Goal: Transaction & Acquisition: Purchase product/service

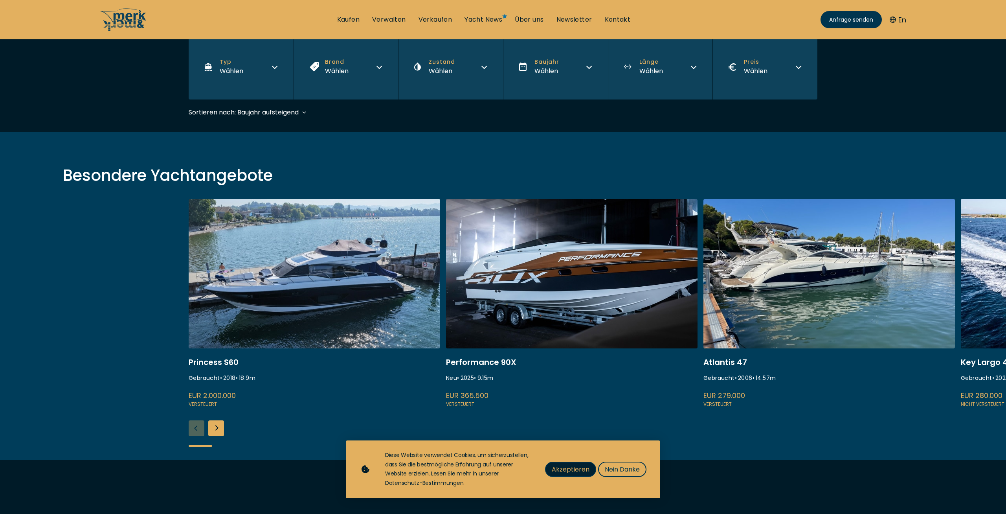
scroll to position [160, 0]
click at [568, 469] on span "Akzeptieren" at bounding box center [571, 469] width 38 height 10
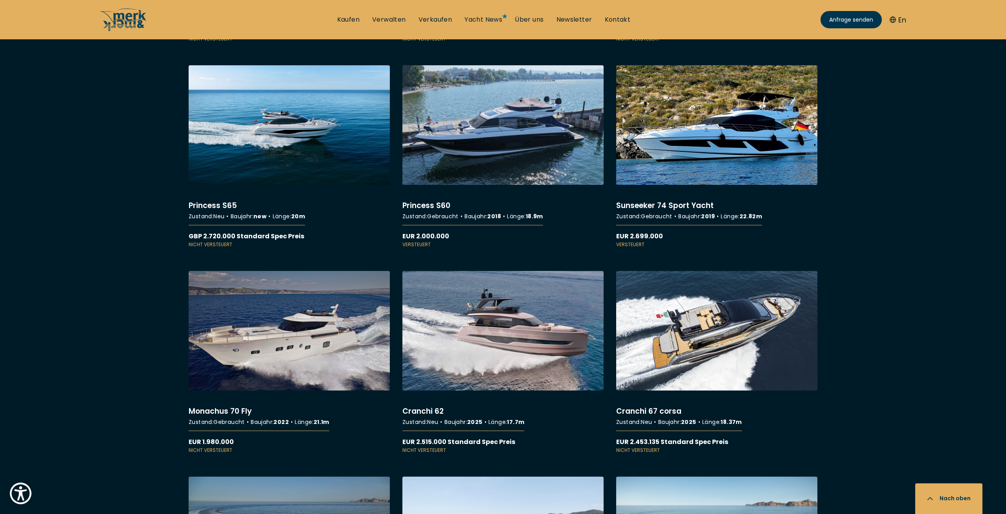
scroll to position [6095, 0]
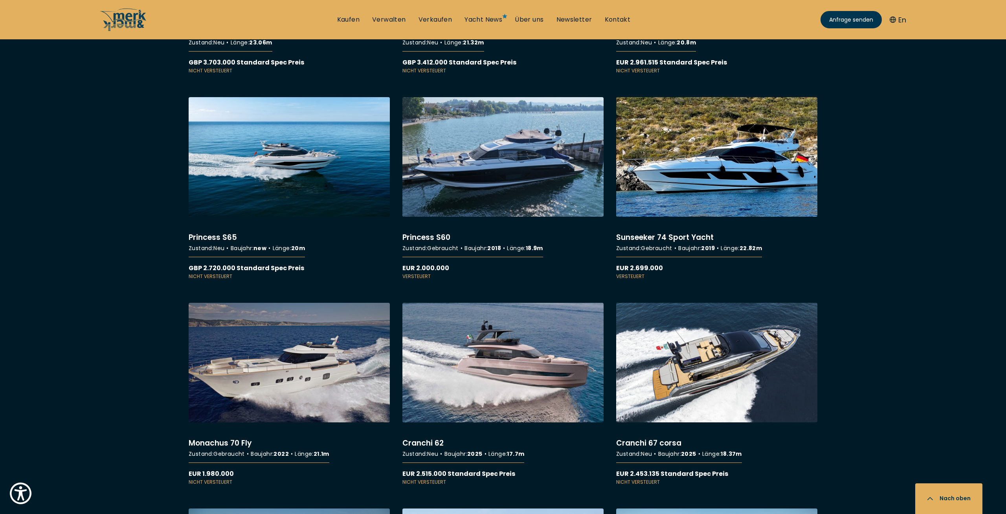
click at [703, 204] on link "More details about Sunseeker 74 Sport Yacht" at bounding box center [716, 188] width 201 height 183
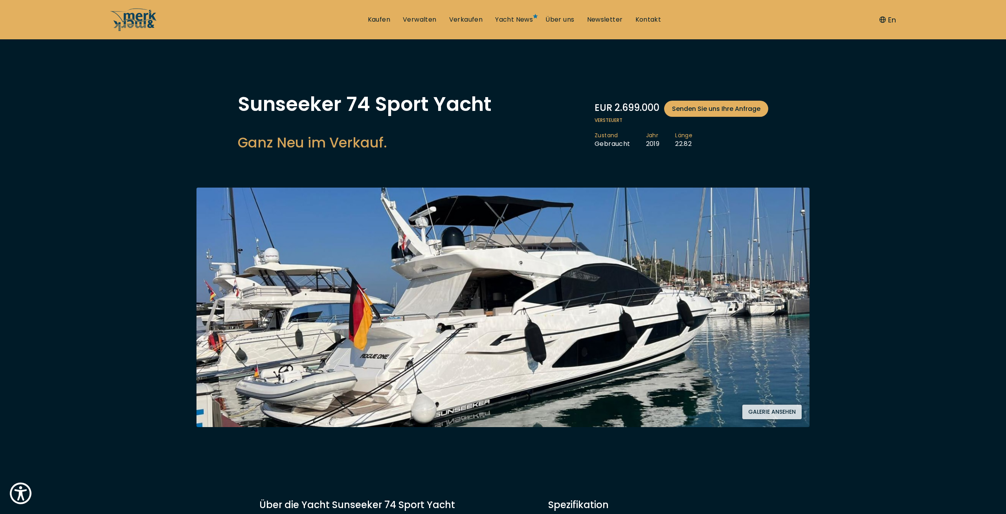
scroll to position [80, 0]
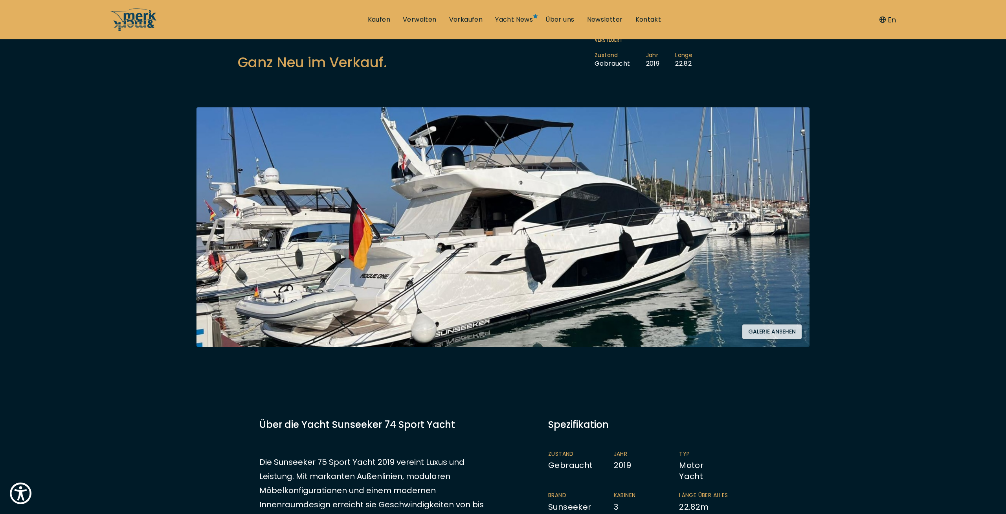
click at [770, 331] on button "Galerie ansehen" at bounding box center [772, 331] width 59 height 15
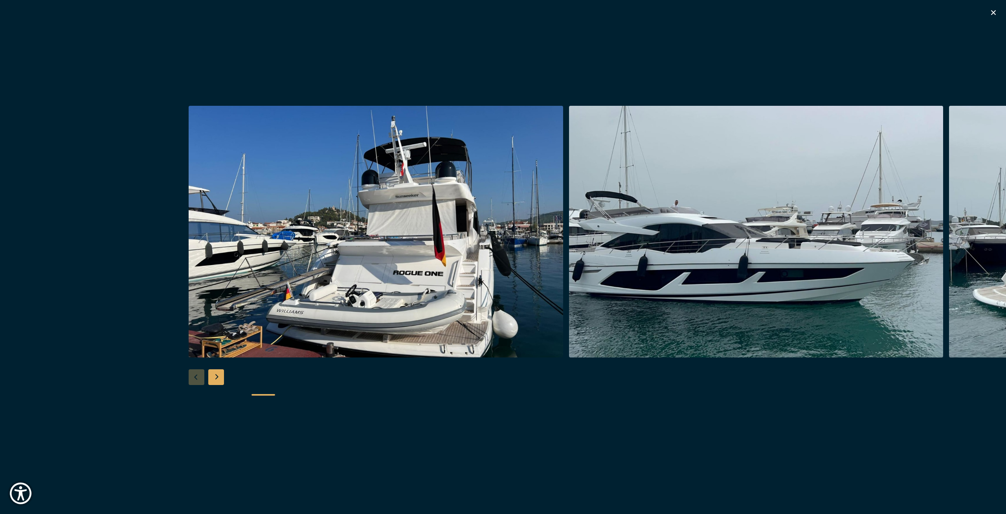
click at [216, 379] on div "Next slide" at bounding box center [216, 377] width 16 height 16
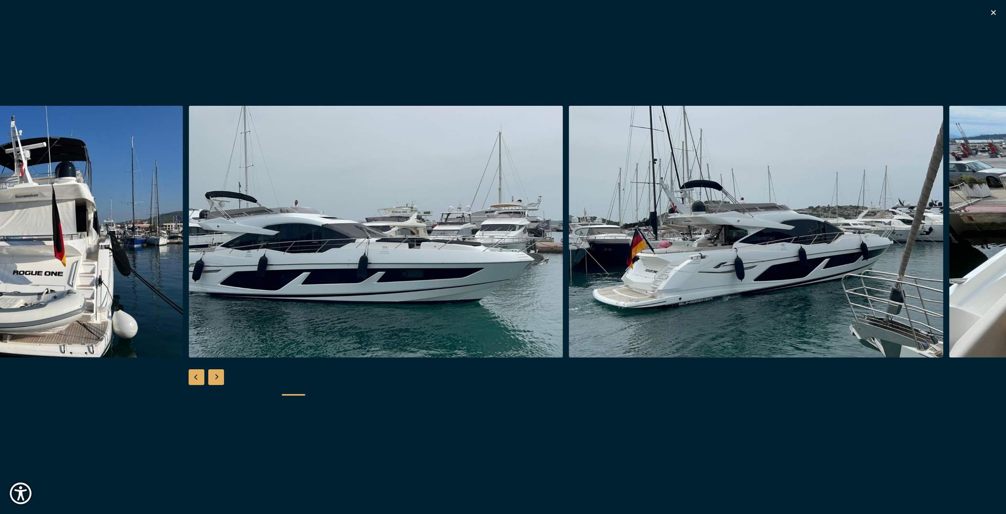
click at [216, 379] on div "Next slide" at bounding box center [216, 377] width 16 height 16
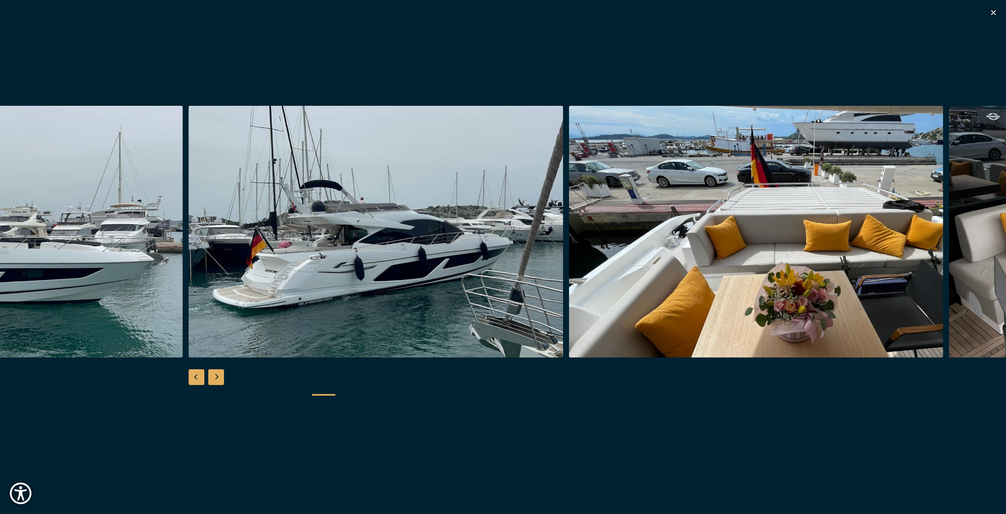
click at [216, 379] on div "Next slide" at bounding box center [216, 377] width 16 height 16
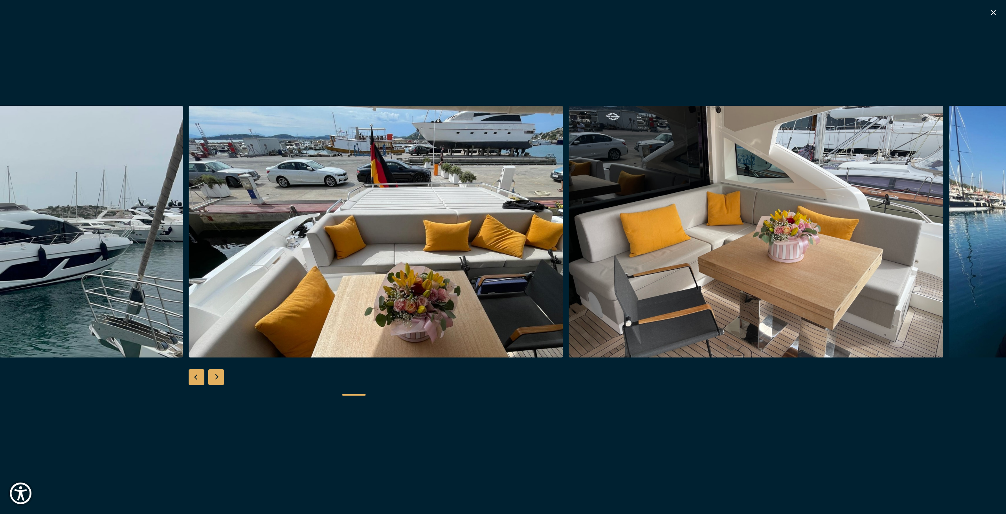
click at [216, 379] on div "Next slide" at bounding box center [216, 377] width 16 height 16
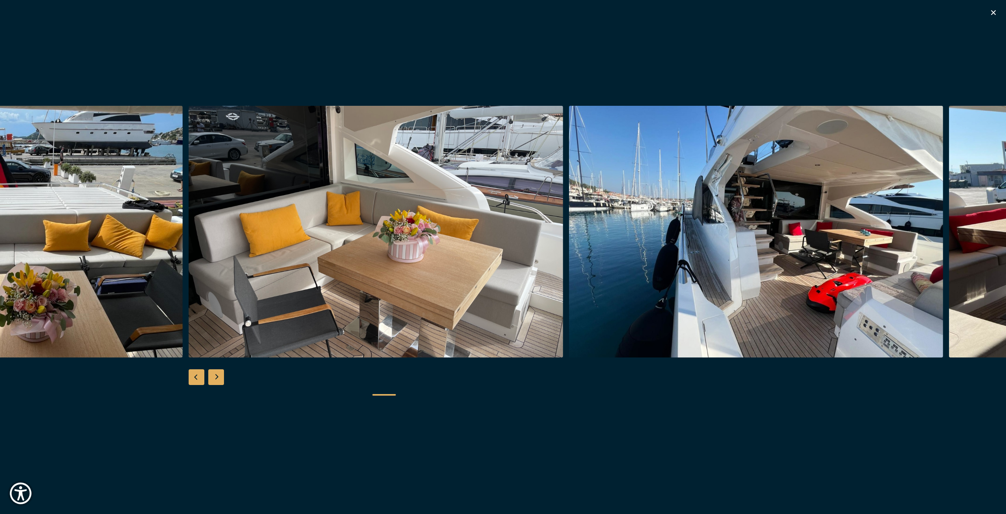
click at [216, 379] on div "Next slide" at bounding box center [216, 377] width 16 height 16
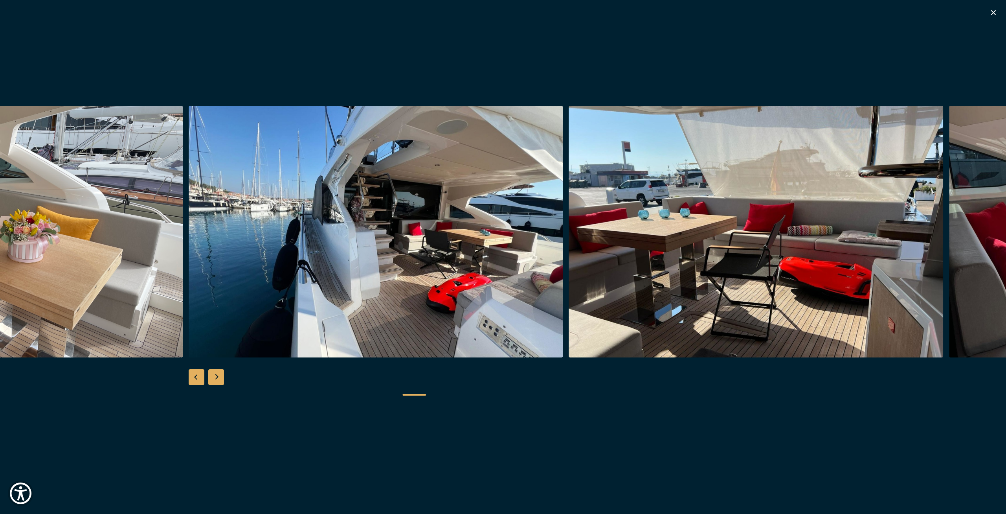
click at [216, 379] on div "Next slide" at bounding box center [216, 377] width 16 height 16
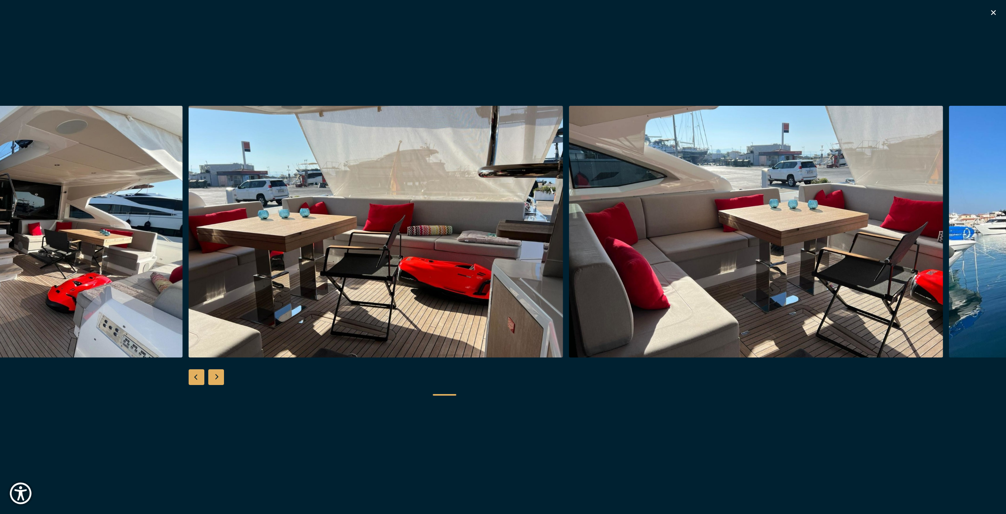
click at [216, 379] on div "Next slide" at bounding box center [216, 377] width 16 height 16
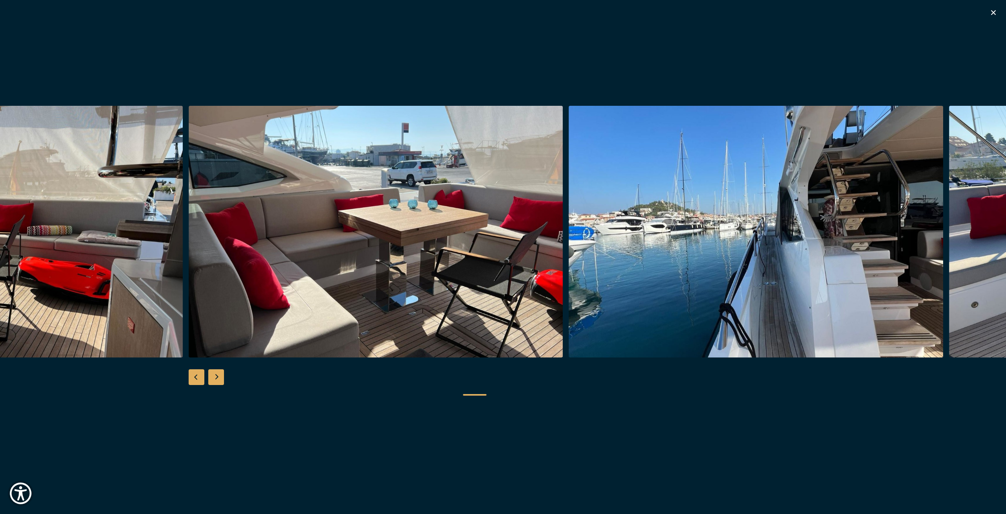
click at [216, 379] on div "Next slide" at bounding box center [216, 377] width 16 height 16
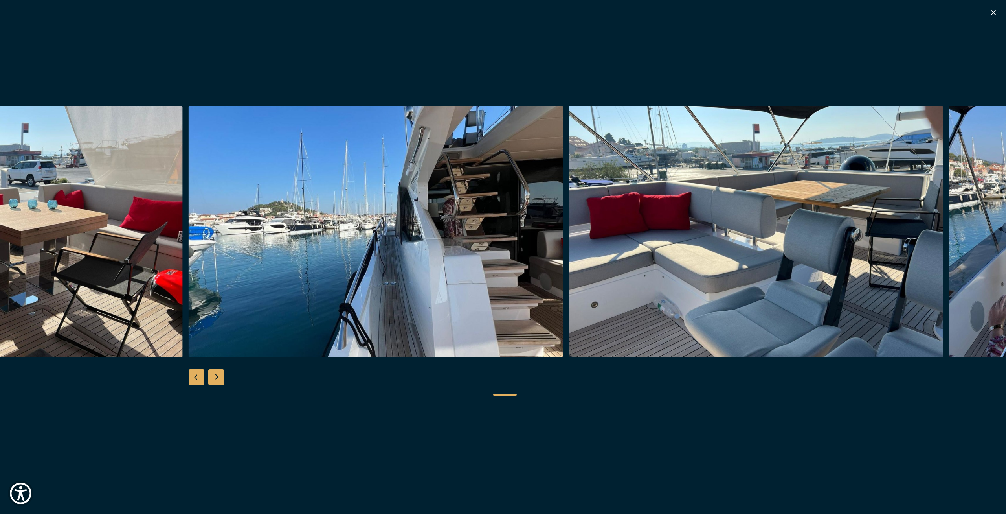
click at [216, 379] on div "Next slide" at bounding box center [216, 377] width 16 height 16
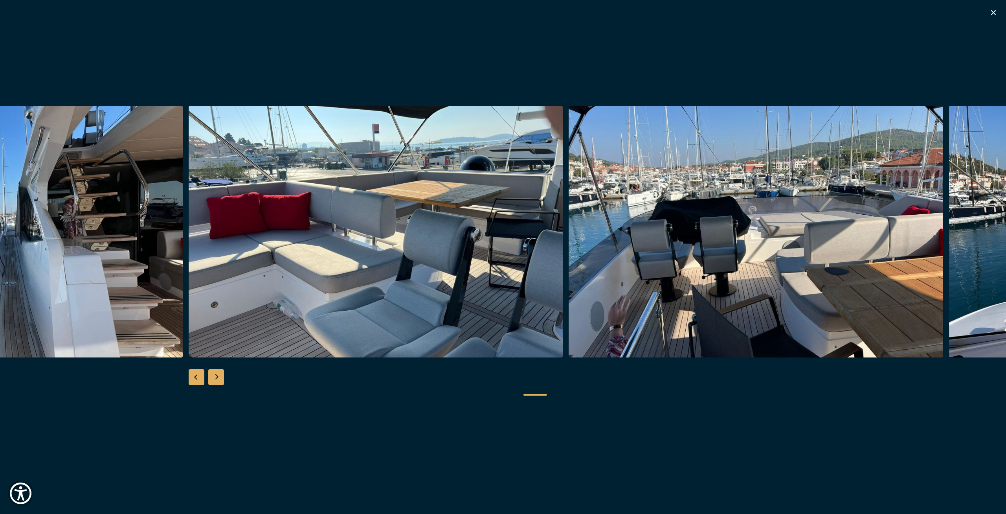
click at [216, 379] on div "Next slide" at bounding box center [216, 377] width 16 height 16
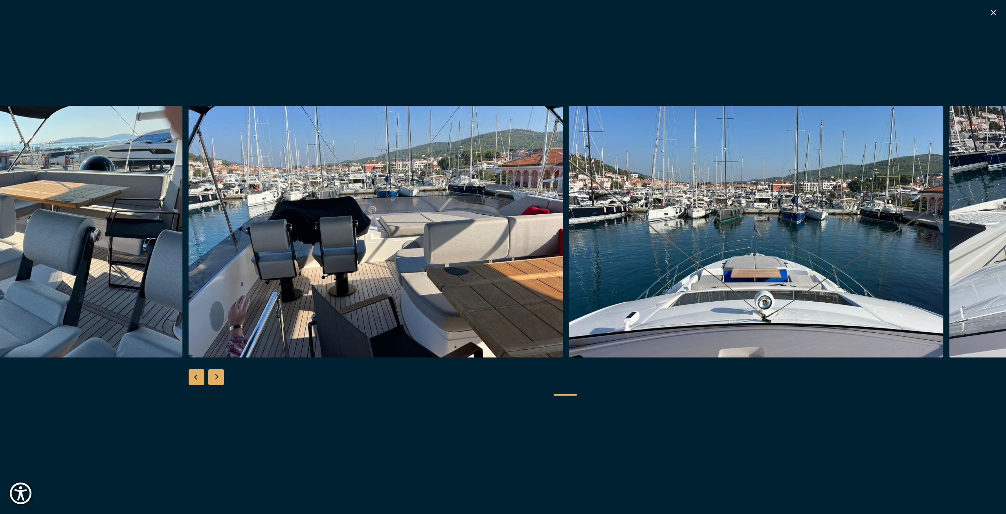
click at [216, 379] on div "Next slide" at bounding box center [216, 377] width 16 height 16
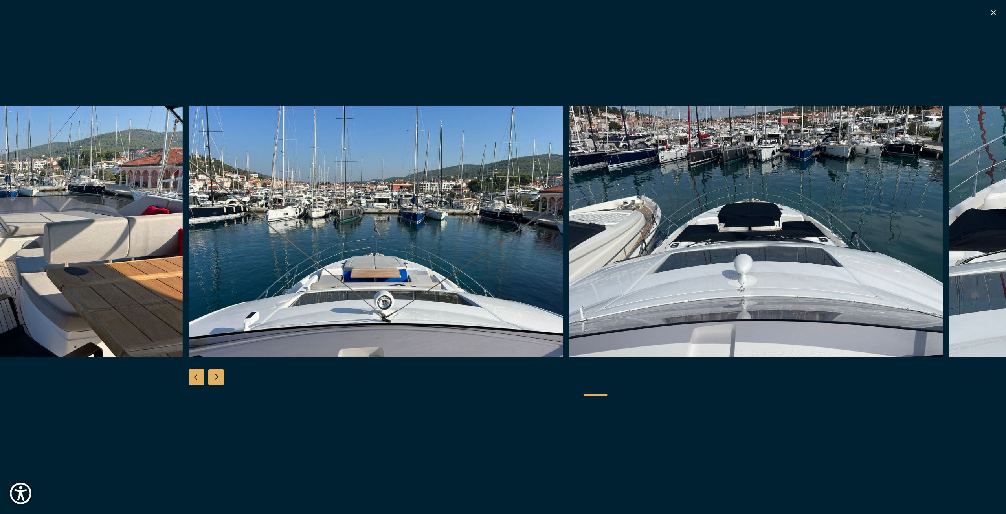
click at [216, 379] on div "Next slide" at bounding box center [216, 377] width 16 height 16
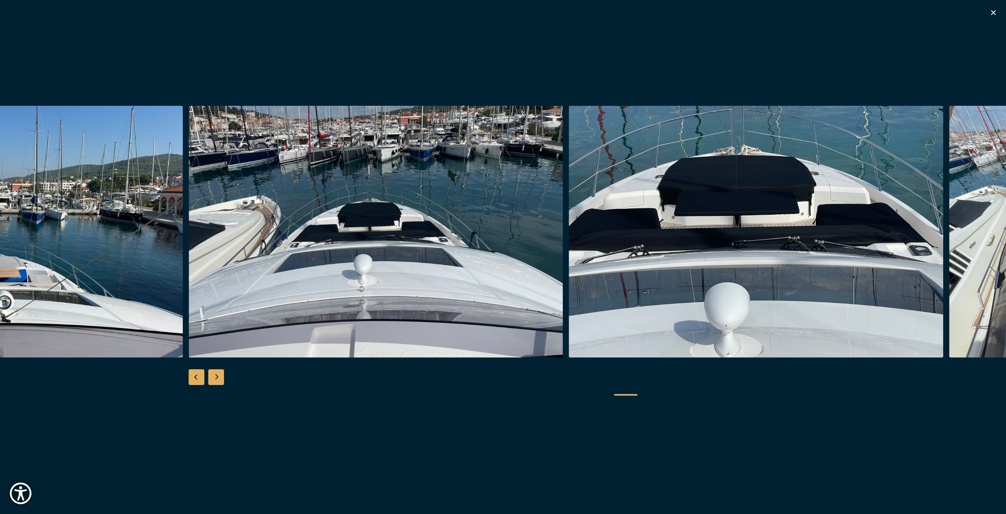
click at [216, 379] on div "Next slide" at bounding box center [216, 377] width 16 height 16
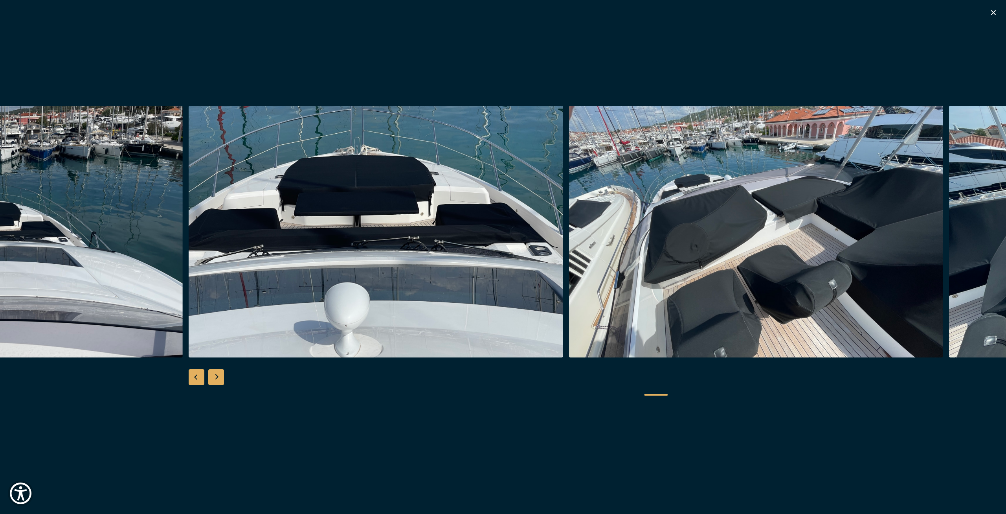
click at [216, 379] on div "Next slide" at bounding box center [216, 377] width 16 height 16
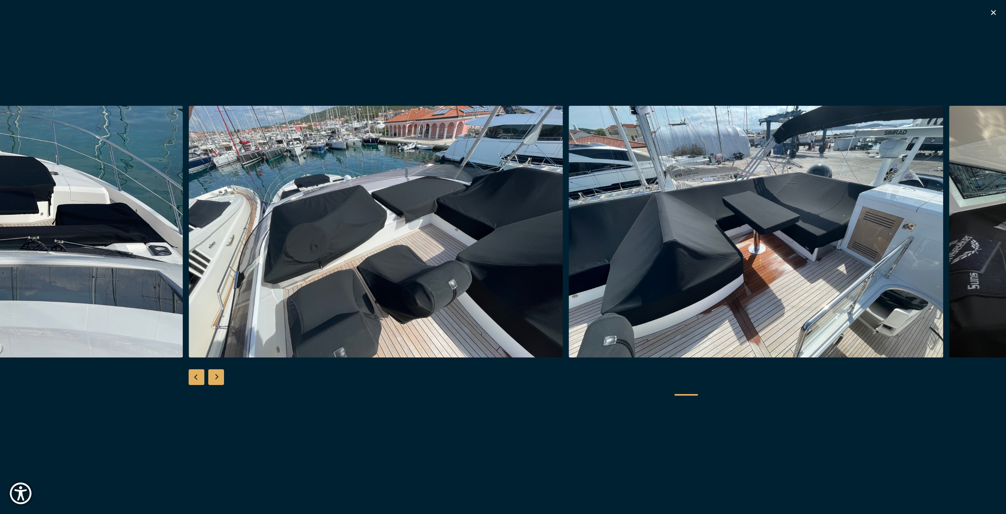
click at [216, 379] on div "Next slide" at bounding box center [216, 377] width 16 height 16
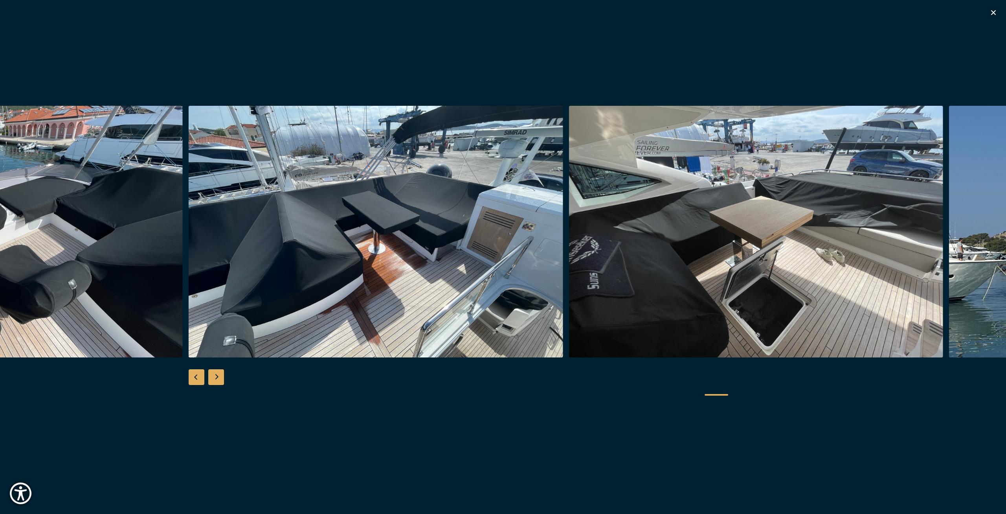
click at [216, 379] on div "Next slide" at bounding box center [216, 377] width 16 height 16
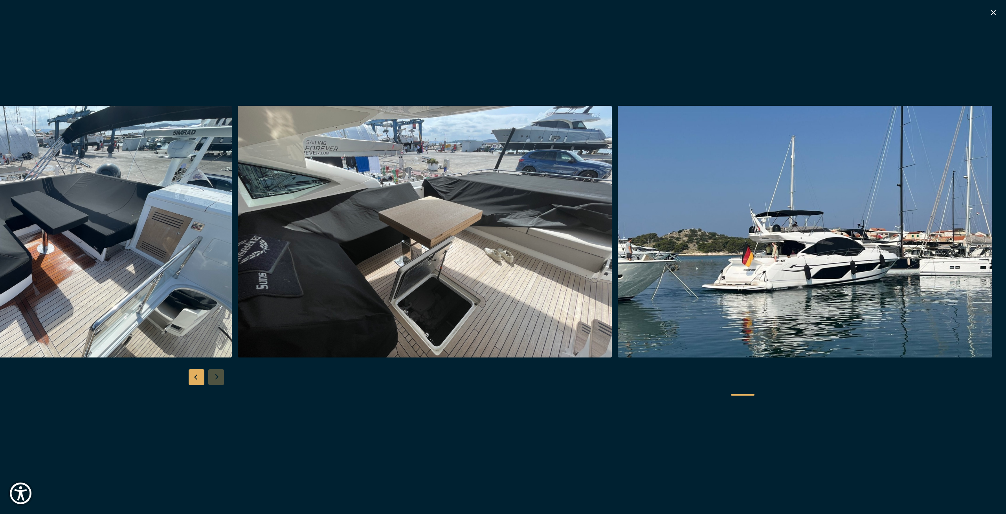
click at [216, 379] on div at bounding box center [503, 257] width 1006 height 303
